Goal: Task Accomplishment & Management: Complete application form

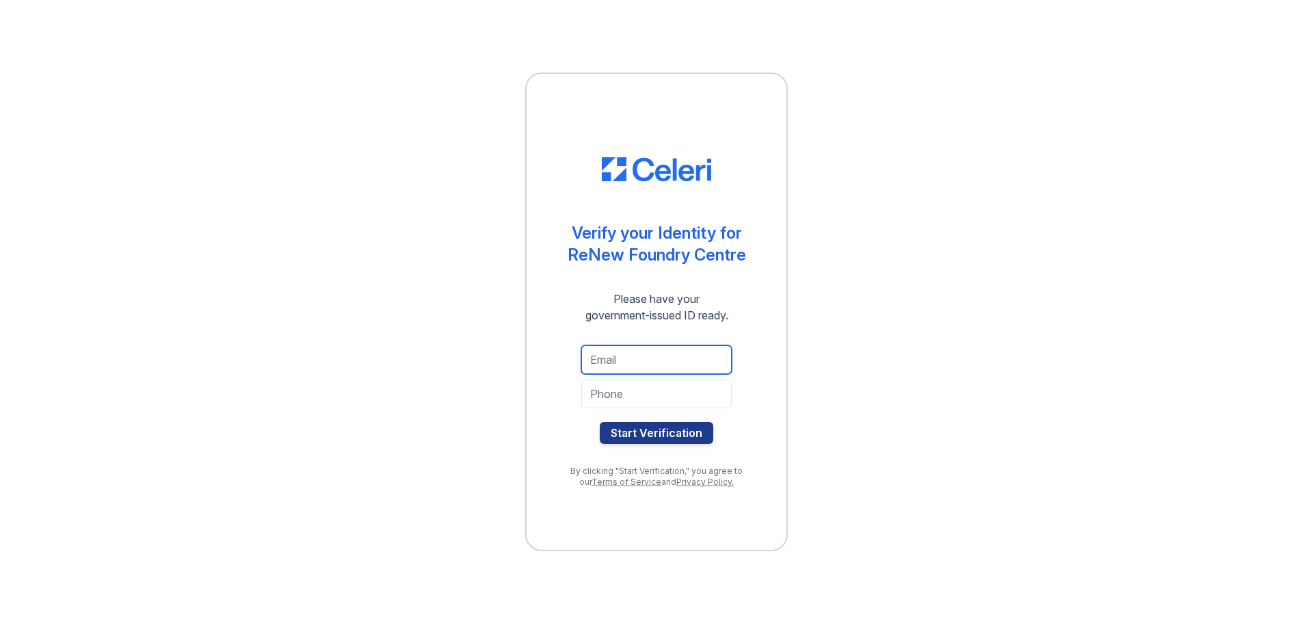
click at [640, 356] on input "email" at bounding box center [656, 359] width 150 height 29
type input "[EMAIL_ADDRESS][DOMAIN_NAME]"
click at [723, 365] on input "[EMAIL_ADDRESS][DOMAIN_NAME]" at bounding box center [656, 359] width 150 height 29
drag, startPoint x: 589, startPoint y: 358, endPoint x: 822, endPoint y: 354, distance: 232.6
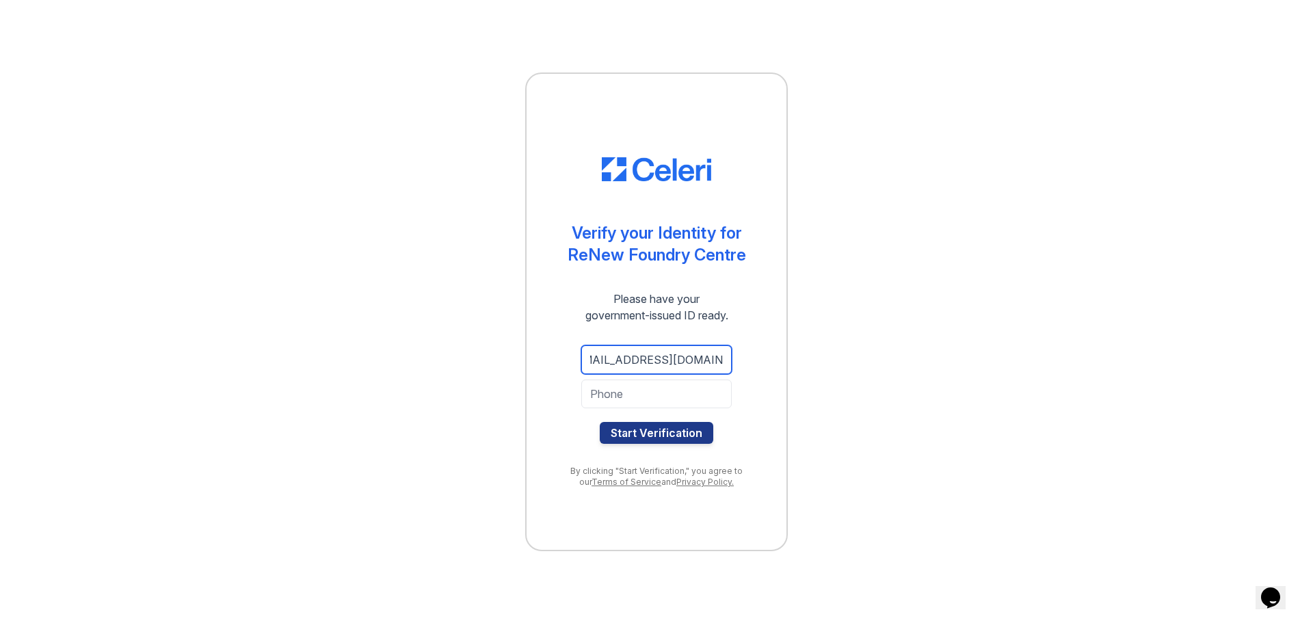
click at [822, 354] on div "Verify your Identity for [GEOGRAPHIC_DATA] Please have your government-issued I…" at bounding box center [657, 311] width 1270 height 623
click at [637, 363] on input "email" at bounding box center [656, 359] width 150 height 29
type input "[EMAIL_ADDRESS][DOMAIN_NAME]"
click at [626, 394] on input "tel" at bounding box center [656, 394] width 150 height 29
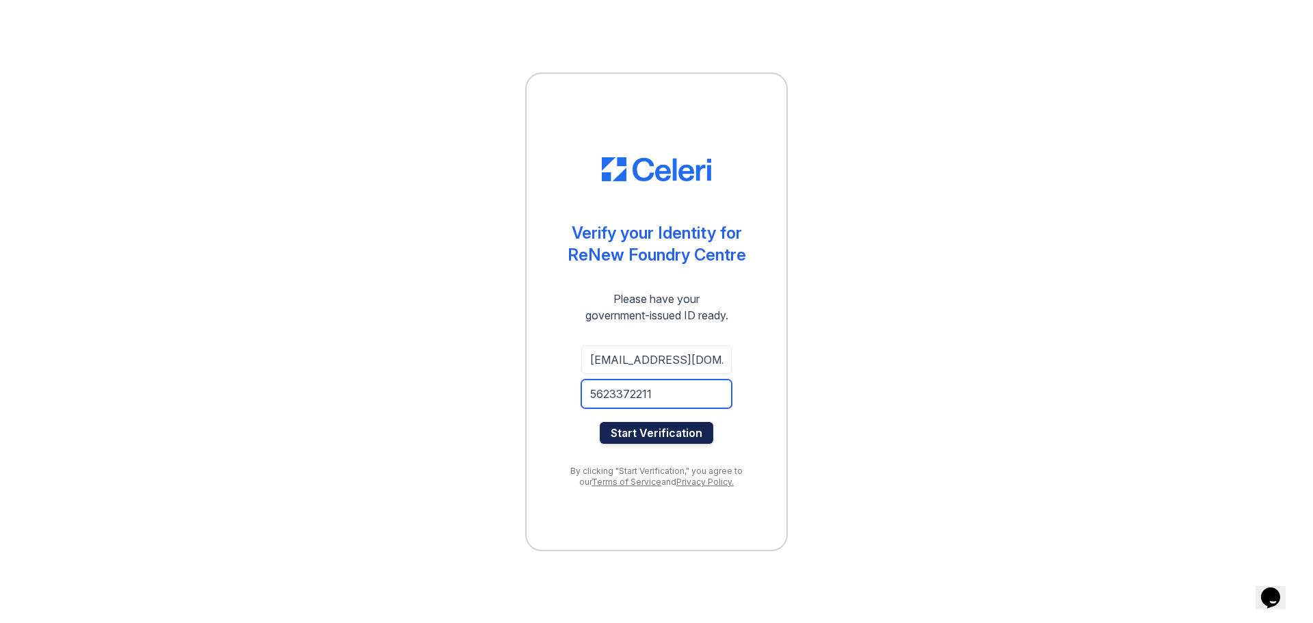
type input "5623372211"
click at [655, 432] on button "Start Verification" at bounding box center [657, 433] width 114 height 22
